Goal: Transaction & Acquisition: Download file/media

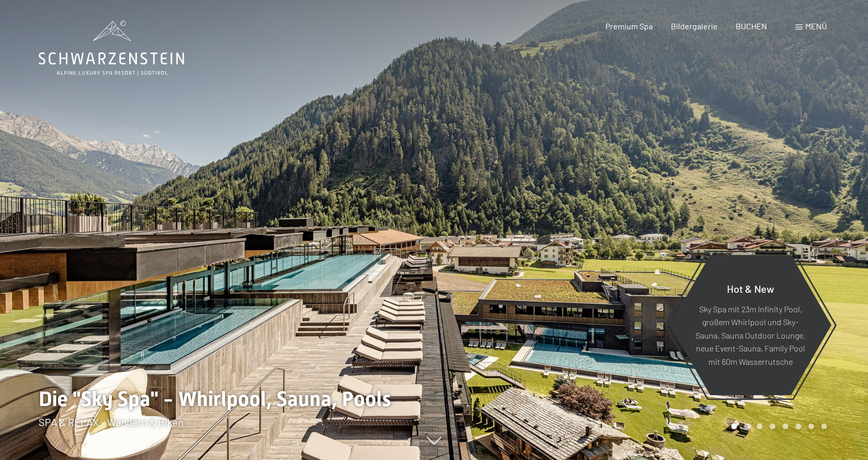
click at [813, 26] on span "Menü" at bounding box center [816, 26] width 22 height 10
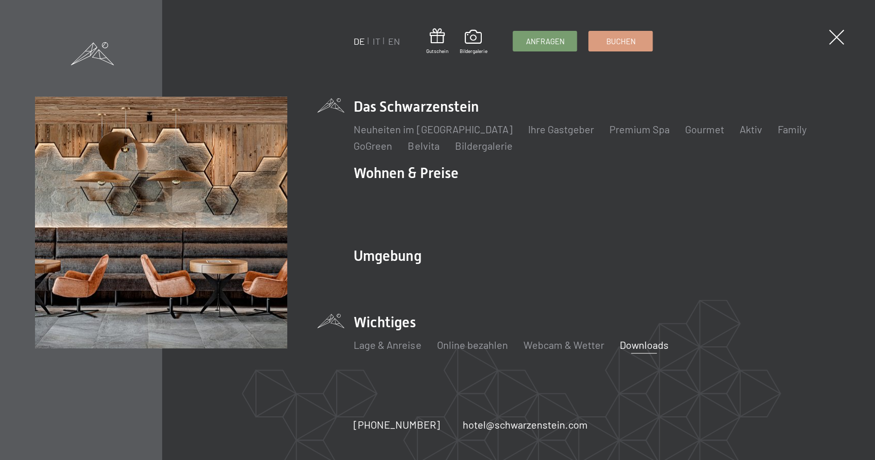
click at [649, 339] on link "Downloads" at bounding box center [643, 345] width 49 height 12
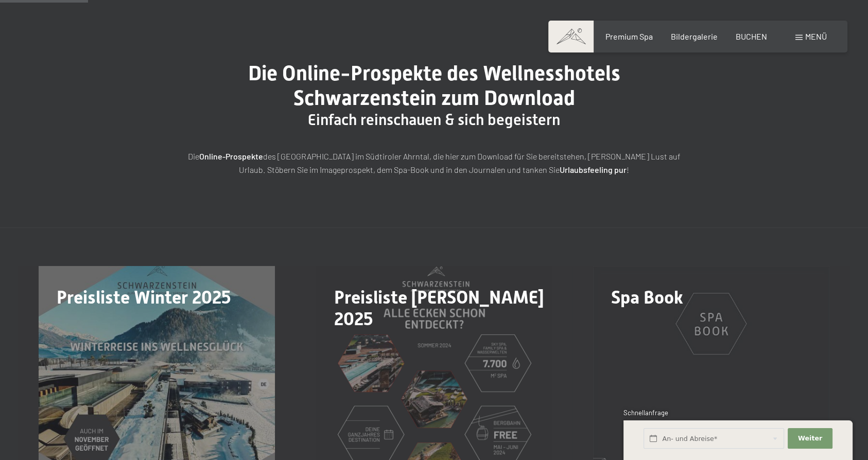
scroll to position [281, 0]
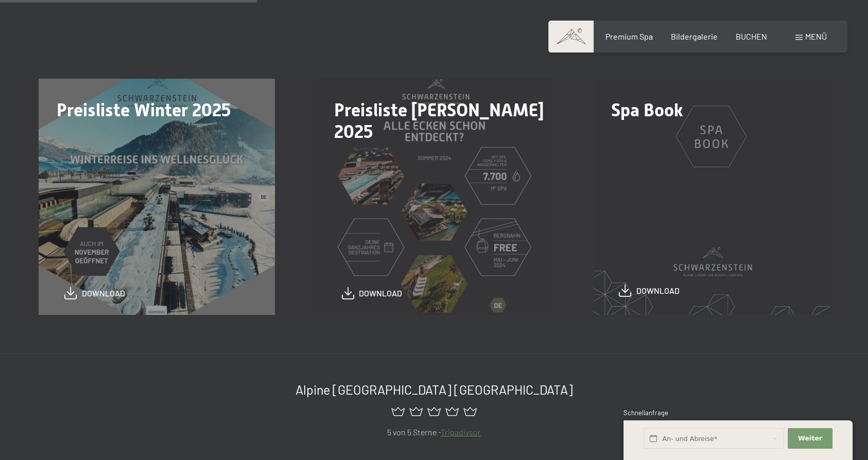
click at [652, 293] on span "download" at bounding box center [657, 290] width 43 height 11
click at [659, 292] on span "download" at bounding box center [657, 290] width 43 height 11
